Goal: Task Accomplishment & Management: Complete application form

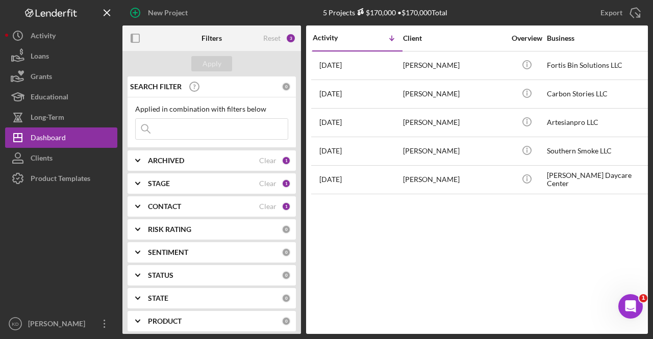
click at [141, 182] on icon "Icon/Expander" at bounding box center [138, 184] width 26 height 26
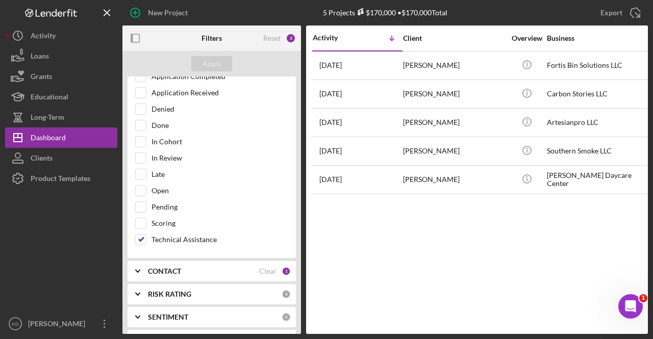
scroll to position [153, 0]
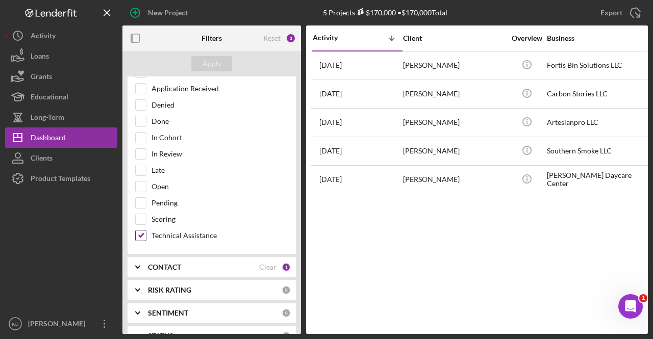
click at [137, 233] on input "Technical Assistance" at bounding box center [141, 236] width 10 height 10
checkbox input "false"
click at [147, 137] on div "In Cohort" at bounding box center [211, 140] width 153 height 16
click at [141, 136] on input "In Cohort" at bounding box center [141, 138] width 10 height 10
checkbox input "true"
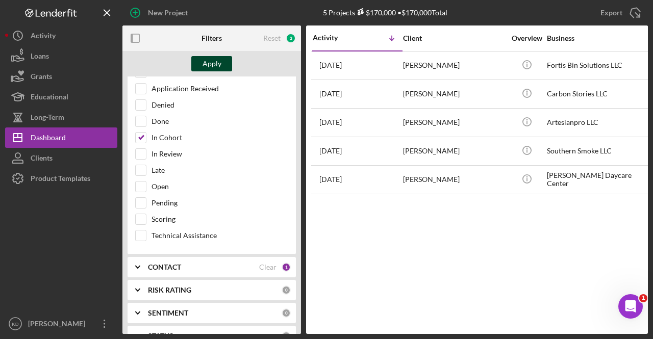
click at [217, 67] on div "Apply" at bounding box center [212, 63] width 19 height 15
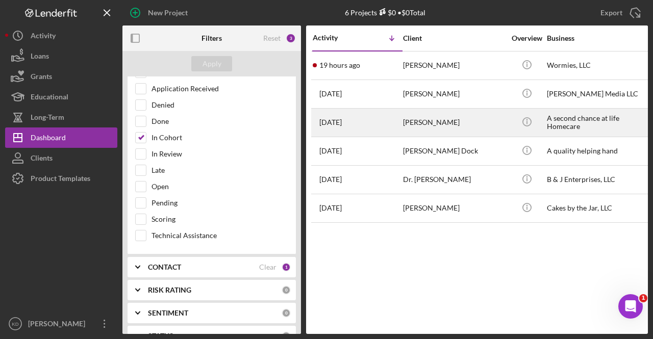
click at [466, 122] on div "[PERSON_NAME]" at bounding box center [454, 122] width 102 height 27
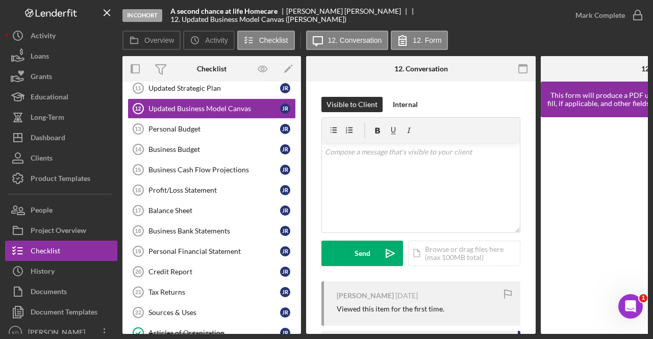
scroll to position [254, 0]
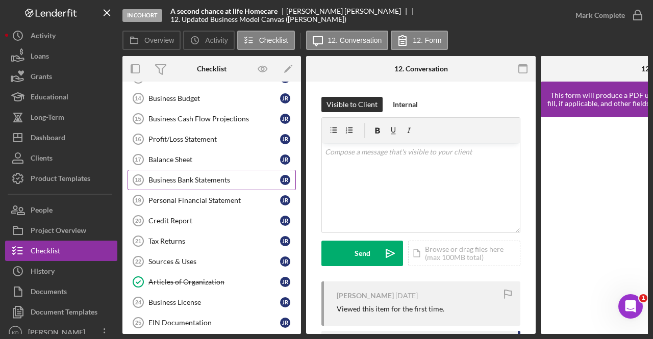
click at [192, 182] on link "Business Bank Statements 18 Business Bank Statements J R" at bounding box center [212, 180] width 168 height 20
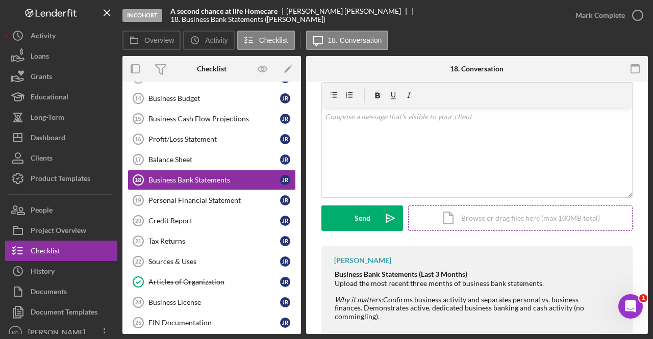
scroll to position [51, 0]
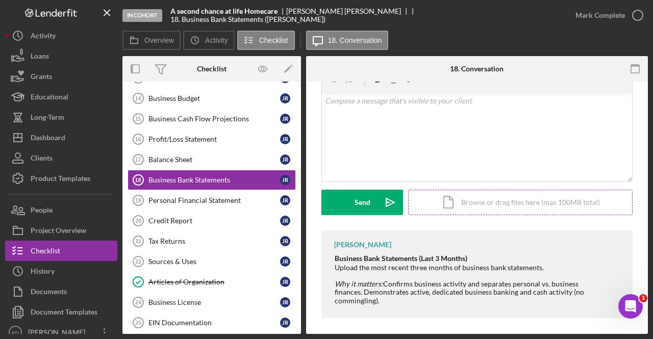
click at [445, 206] on div "Icon/Document Browse or drag files here (max 100MB total) Tap to choose files o…" at bounding box center [520, 203] width 224 height 26
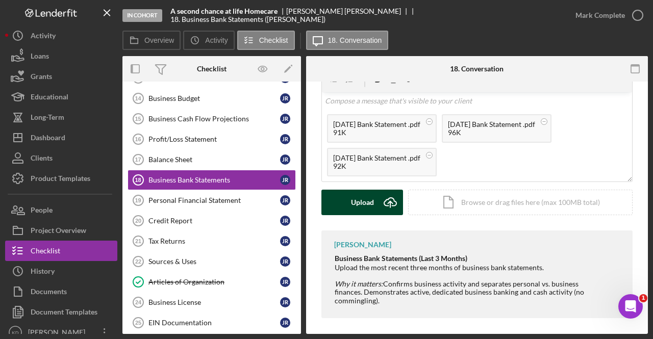
click at [379, 198] on icon "Icon/Upload" at bounding box center [391, 203] width 26 height 26
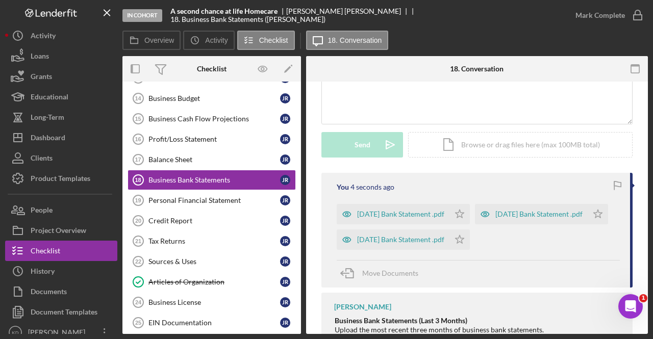
scroll to position [153, 0]
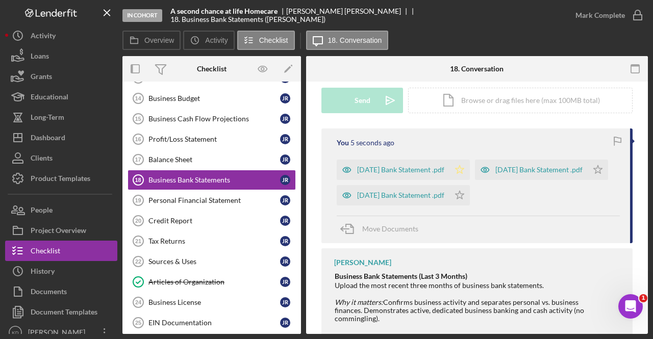
click at [457, 170] on polygon "button" at bounding box center [460, 169] width 9 height 8
click at [458, 196] on icon "Icon/Star" at bounding box center [459, 195] width 20 height 20
click at [594, 170] on icon "Icon/Star" at bounding box center [598, 170] width 20 height 20
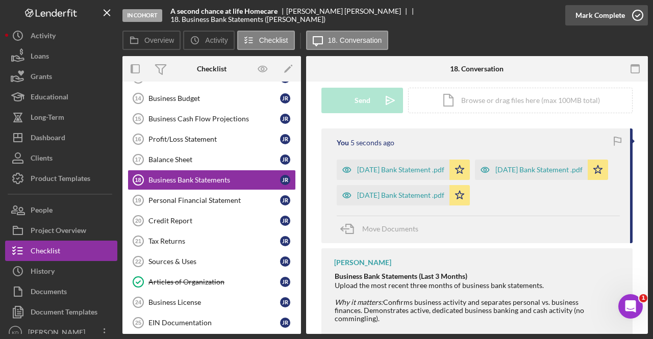
click at [625, 15] on icon "button" at bounding box center [638, 16] width 26 height 26
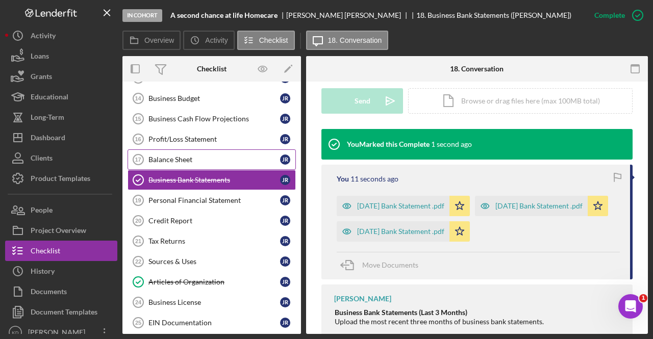
scroll to position [296, 0]
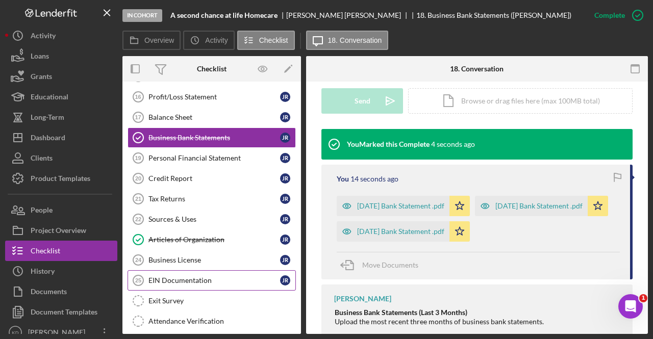
click at [222, 277] on div "EIN Documentation" at bounding box center [214, 281] width 132 height 8
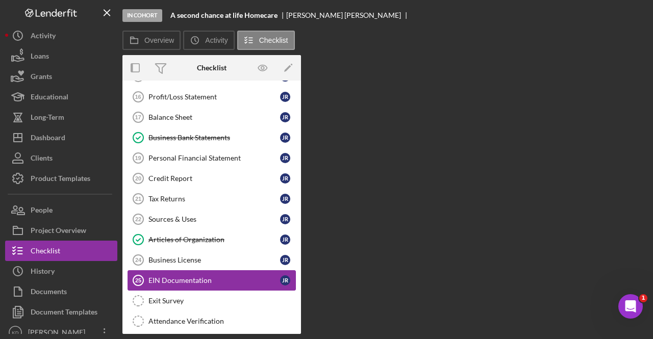
scroll to position [296, 0]
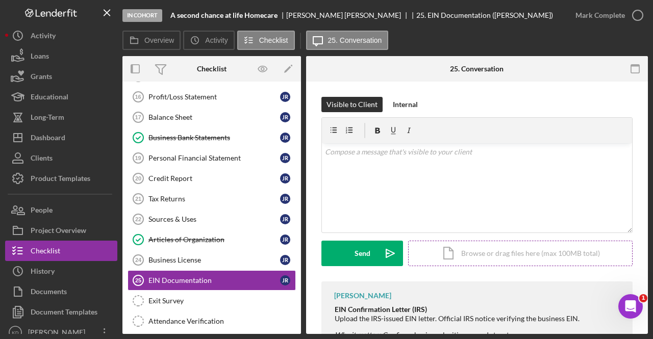
click at [478, 256] on div "Icon/Document Browse or drag files here (max 100MB total) Tap to choose files o…" at bounding box center [520, 254] width 224 height 26
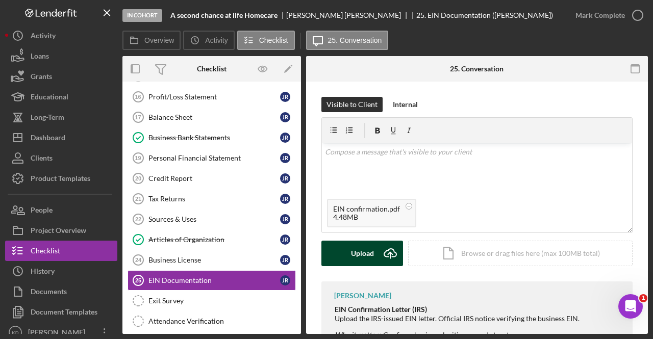
click at [380, 246] on icon "Icon/Upload" at bounding box center [391, 254] width 26 height 26
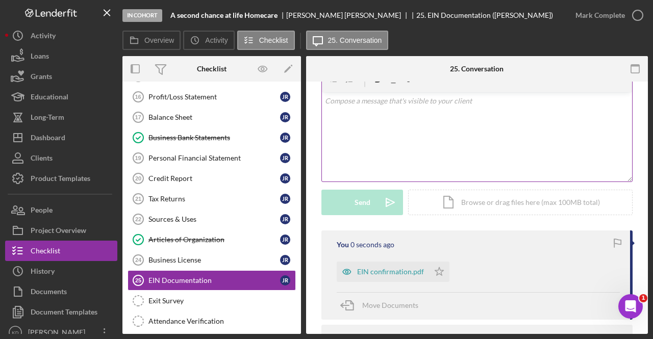
scroll to position [102, 0]
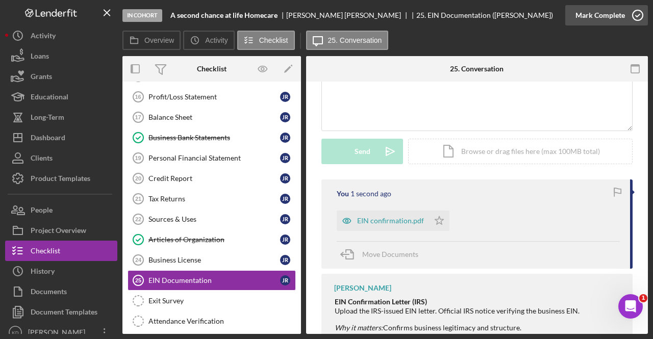
click at [620, 14] on div "Mark Complete" at bounding box center [600, 15] width 49 height 20
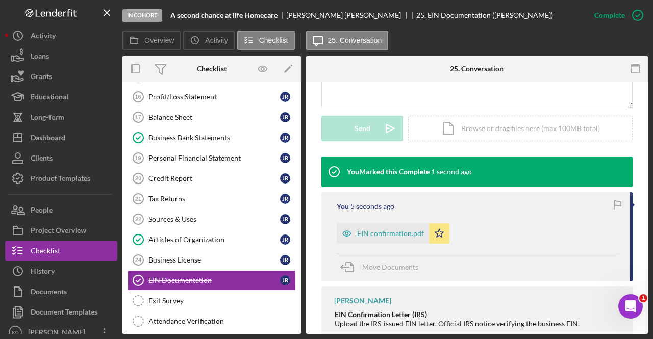
scroll to position [214, 0]
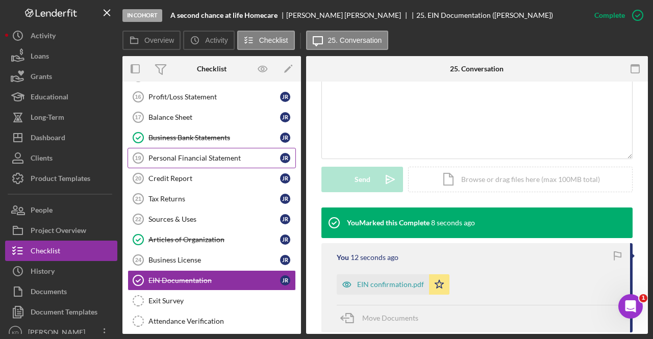
click at [206, 154] on div "Personal Financial Statement" at bounding box center [214, 158] width 132 height 8
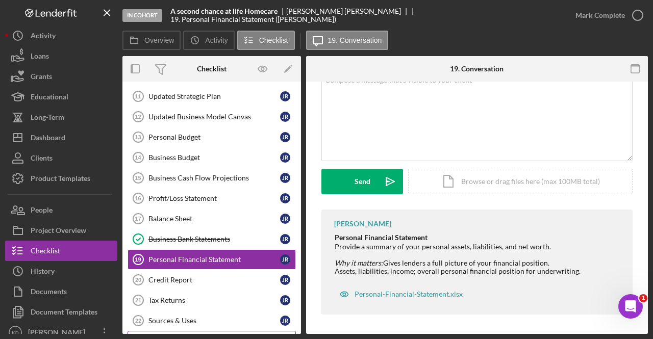
scroll to position [194, 0]
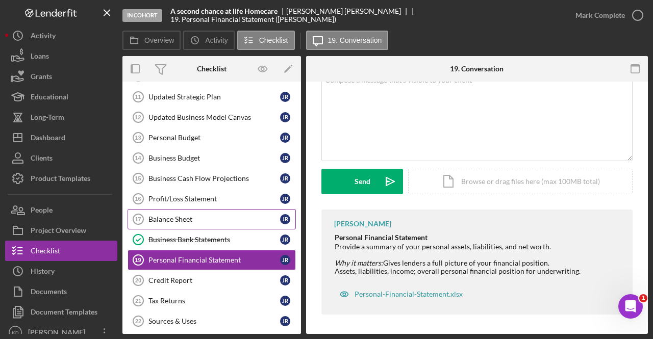
click at [183, 215] on div "Balance Sheet" at bounding box center [214, 219] width 132 height 8
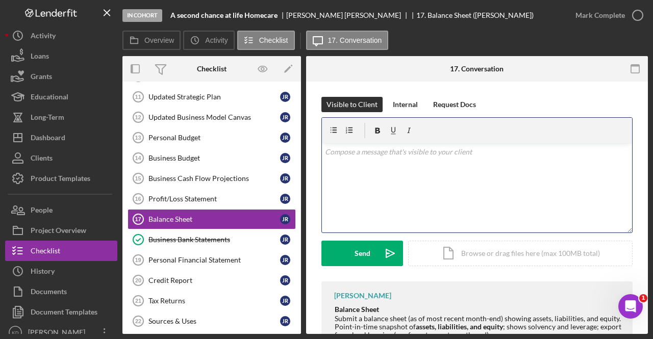
click at [397, 194] on div "v Color teal Color pink Remove color Add row above Add row below Add column bef…" at bounding box center [477, 187] width 310 height 89
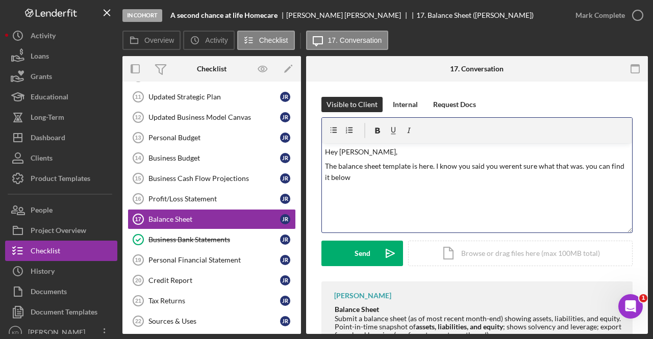
click at [511, 168] on p "The balance sheet template is here. I know you said you werent sure what that w…" at bounding box center [477, 172] width 305 height 23
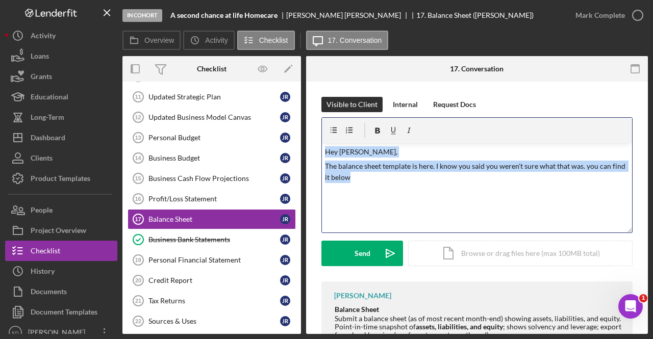
drag, startPoint x: 379, startPoint y: 182, endPoint x: 324, endPoint y: 152, distance: 61.9
click at [324, 152] on div "v Color teal Color pink Remove color Add row above Add row below Add column bef…" at bounding box center [477, 187] width 310 height 89
copy div "Hey [PERSON_NAME], The balance sheet template is here. I know you said you were…"
click at [381, 196] on div "v Color teal Color pink Remove color Add row above Add row below Add column bef…" at bounding box center [477, 187] width 310 height 89
drag, startPoint x: 365, startPoint y: 179, endPoint x: 319, endPoint y: 152, distance: 53.5
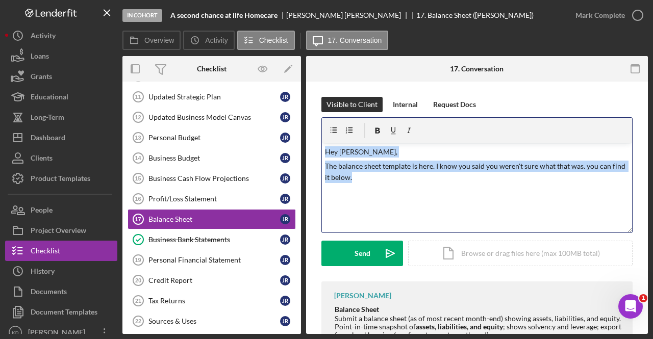
click at [319, 152] on div "Visible to Client Internal Request Docs v Color teal Color pink Remove color Ad…" at bounding box center [477, 257] width 342 height 350
copy div "Hey [PERSON_NAME], The balance sheet template is here. I know you said you were…"
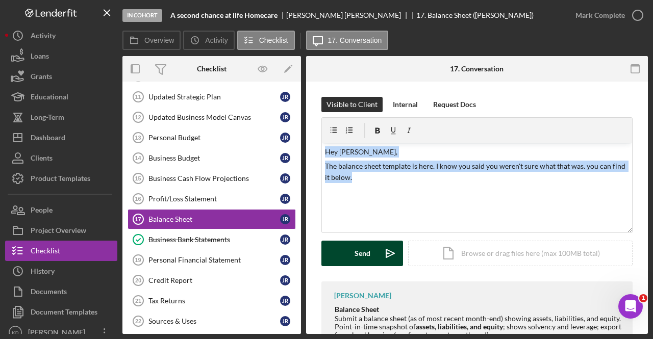
click at [374, 250] on button "Send Icon/icon-invite-send" at bounding box center [362, 254] width 82 height 26
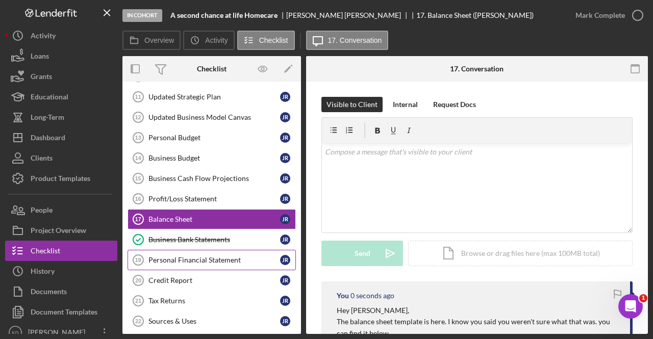
click at [192, 259] on div "Personal Financial Statement" at bounding box center [214, 260] width 132 height 8
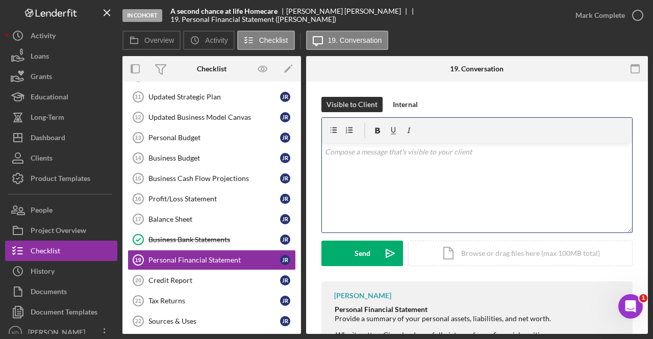
click at [381, 168] on div "v Color teal Color pink Remove color Add row above Add row below Add column bef…" at bounding box center [477, 187] width 310 height 89
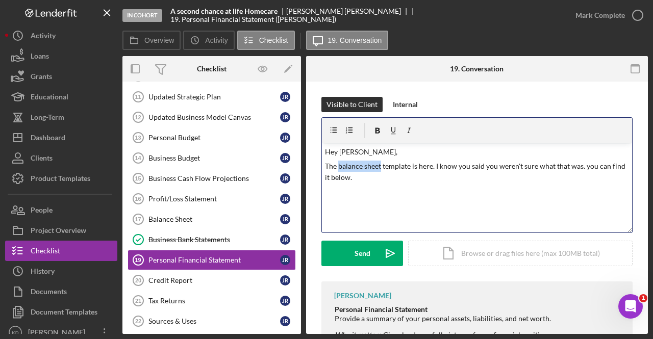
drag, startPoint x: 381, startPoint y: 165, endPoint x: 339, endPoint y: 164, distance: 41.8
click at [339, 164] on p "The balance sheet template is here. I know you said you weren't sure what that …" at bounding box center [477, 172] width 305 height 23
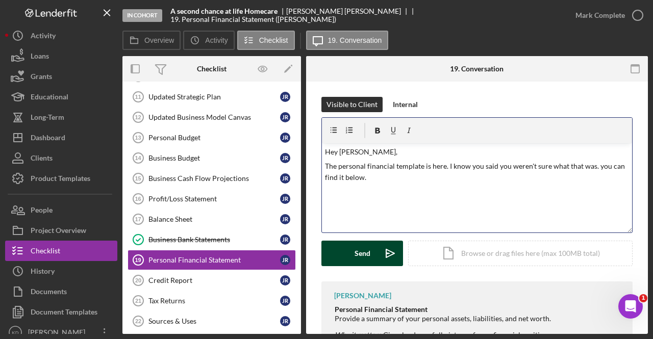
click at [369, 248] on div "Send" at bounding box center [363, 254] width 16 height 26
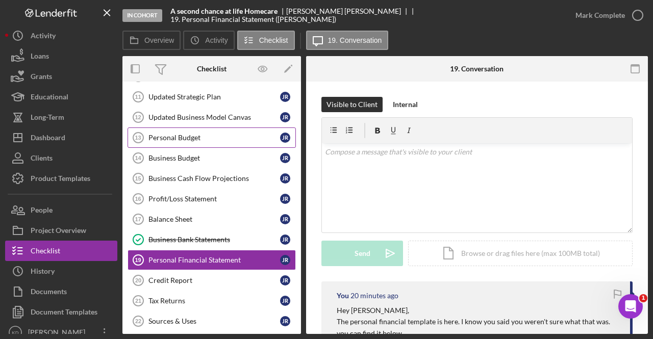
click at [192, 134] on div "Personal Budget" at bounding box center [214, 138] width 132 height 8
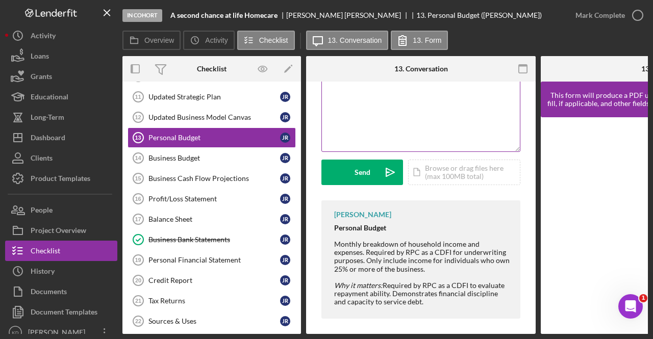
scroll to position [89, 0]
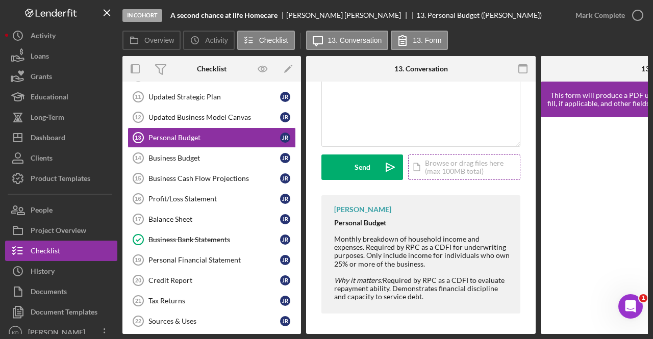
click at [446, 167] on div "Icon/Document Browse or drag files here (max 100MB total) Tap to choose files o…" at bounding box center [464, 168] width 112 height 26
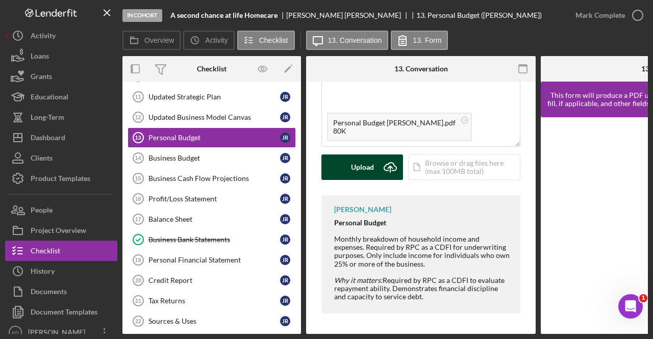
click at [354, 171] on div "Upload" at bounding box center [362, 168] width 23 height 26
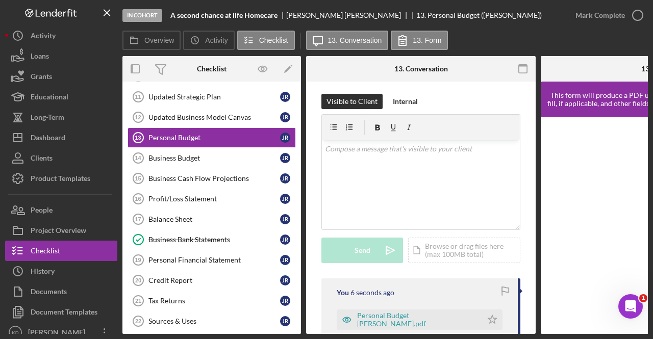
scroll to position [0, 0]
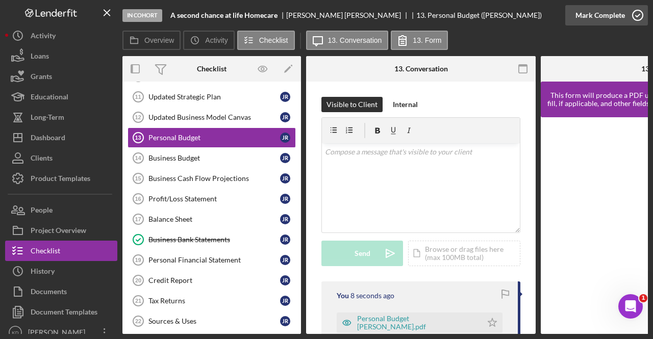
click at [639, 12] on icon "button" at bounding box center [638, 16] width 26 height 26
